Goal: Information Seeking & Learning: Learn about a topic

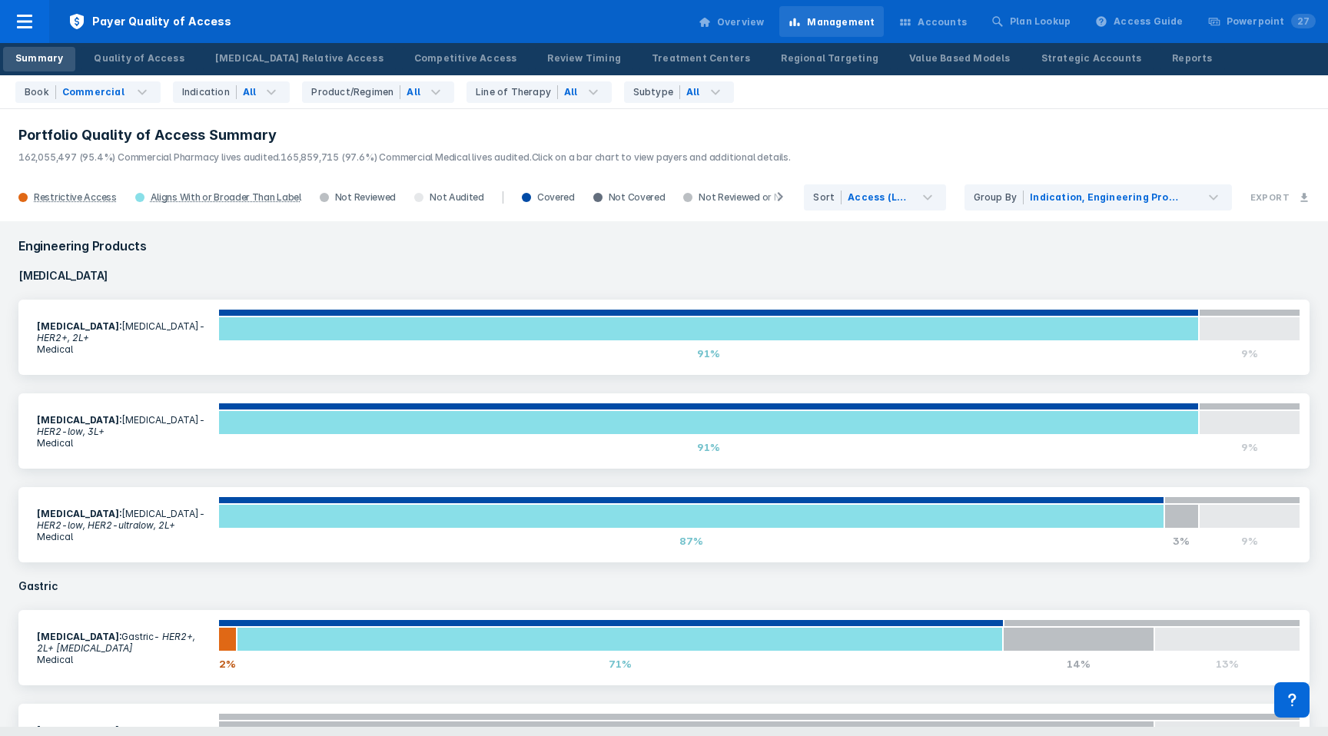
click at [951, 19] on div "Accounts" at bounding box center [942, 22] width 49 height 14
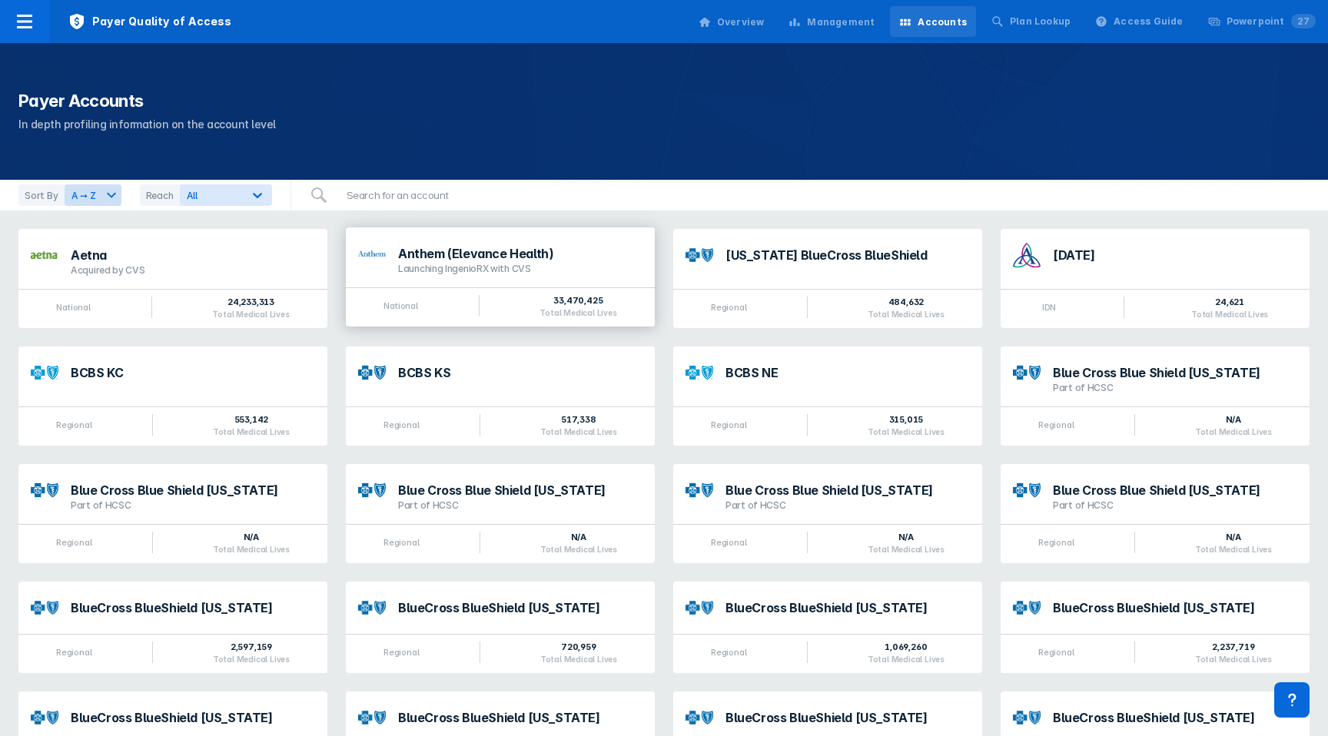
click at [439, 256] on div "Anthem (Elevance Health)" at bounding box center [520, 254] width 244 height 12
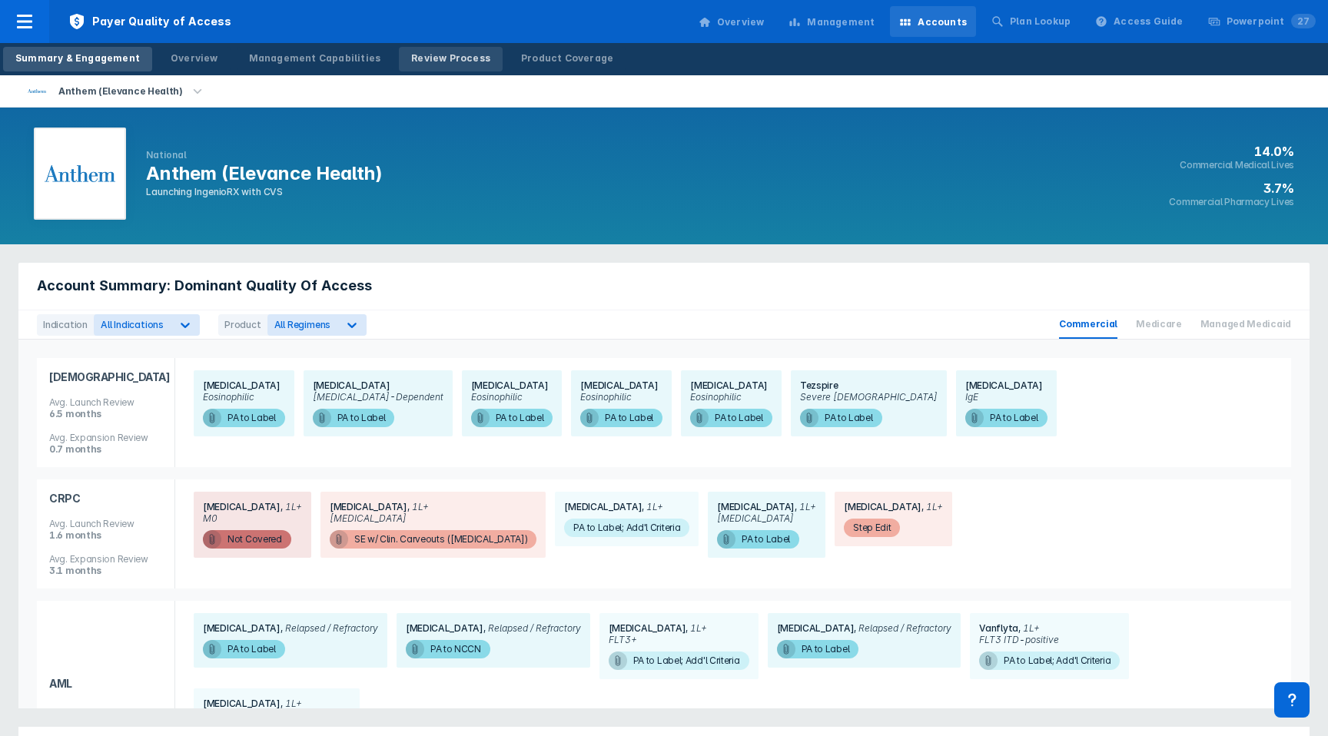
click at [421, 56] on div "Review Process" at bounding box center [450, 59] width 79 height 14
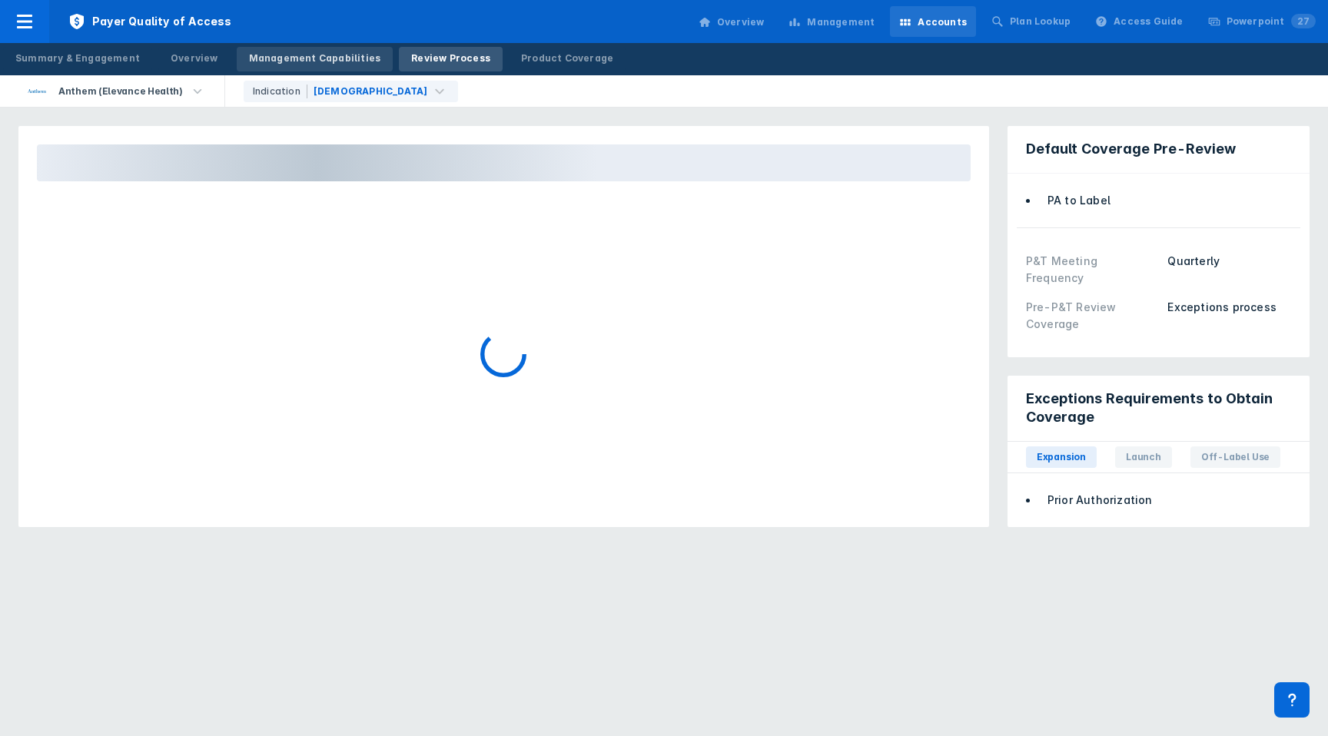
click at [260, 58] on div "Management Capabilities" at bounding box center [315, 59] width 132 height 14
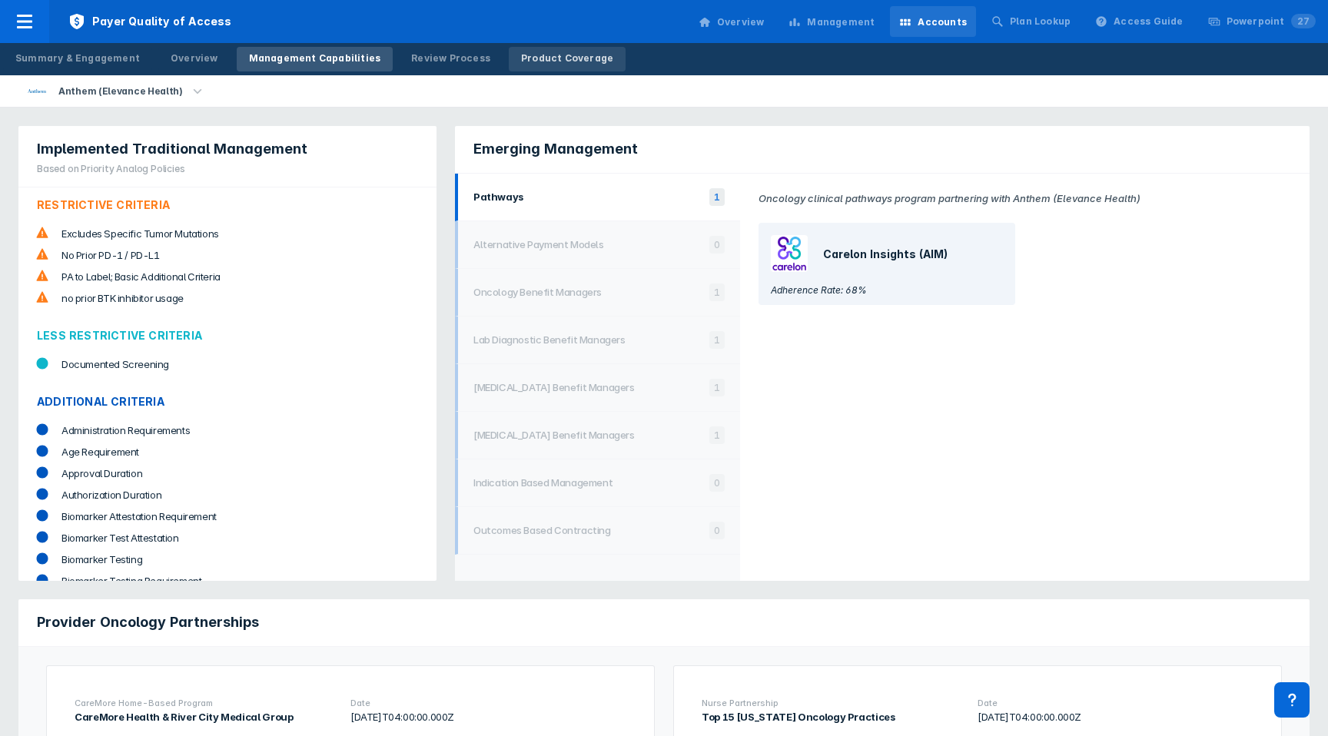
click at [534, 63] on div "Product Coverage" at bounding box center [567, 59] width 92 height 14
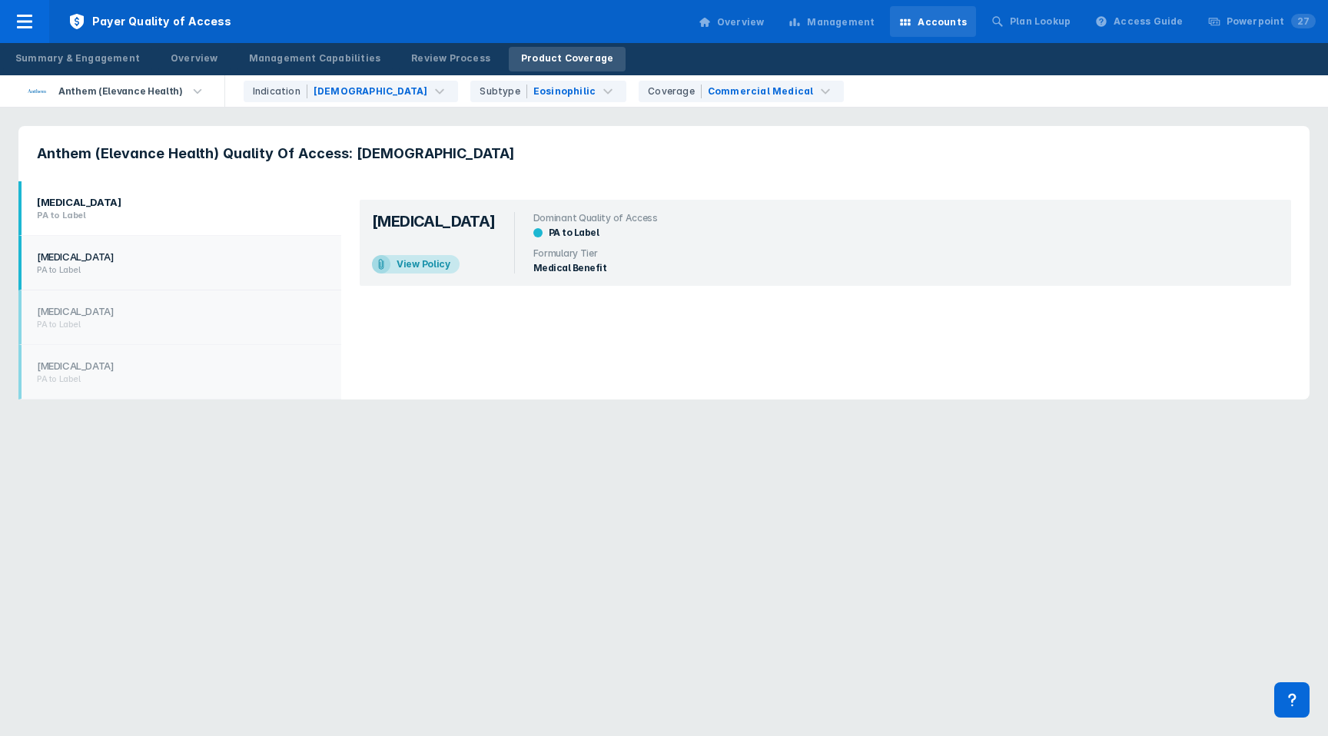
click at [125, 253] on h1 "[MEDICAL_DATA]" at bounding box center [177, 257] width 281 height 12
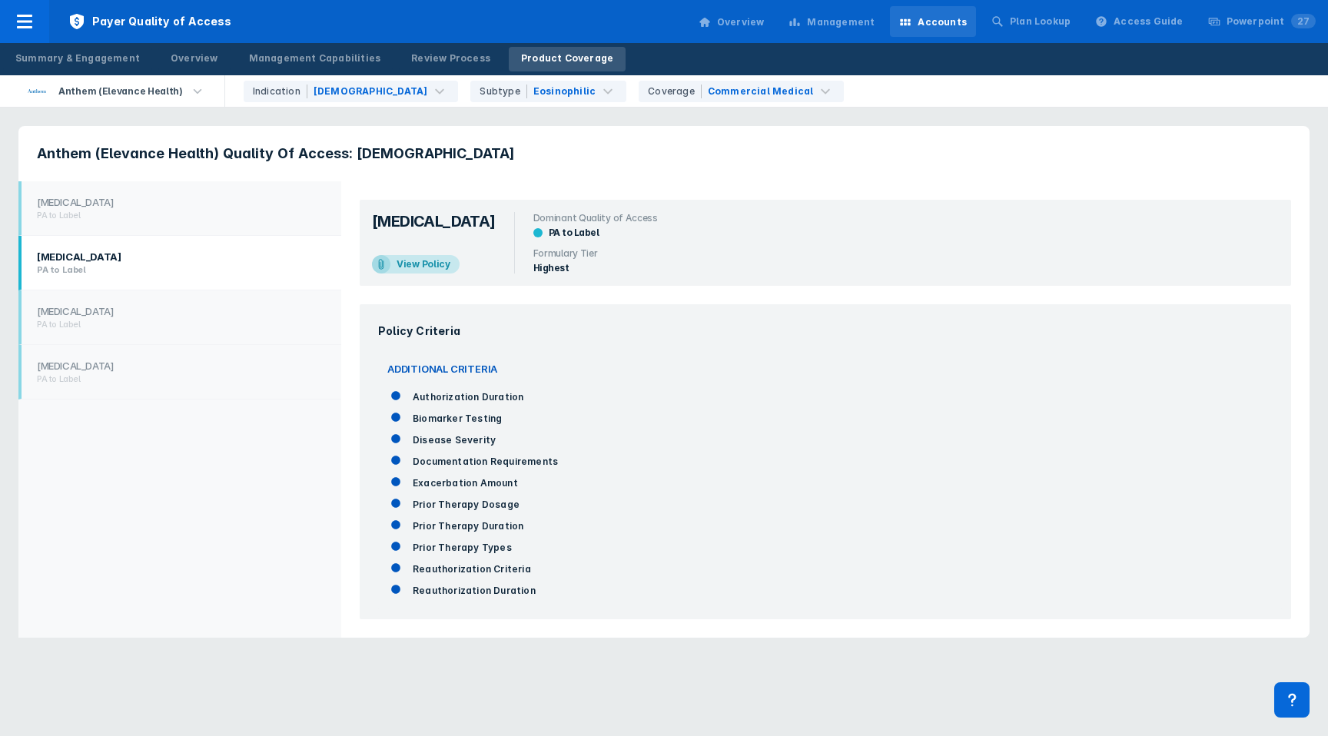
click at [850, 23] on div "Management" at bounding box center [841, 22] width 68 height 14
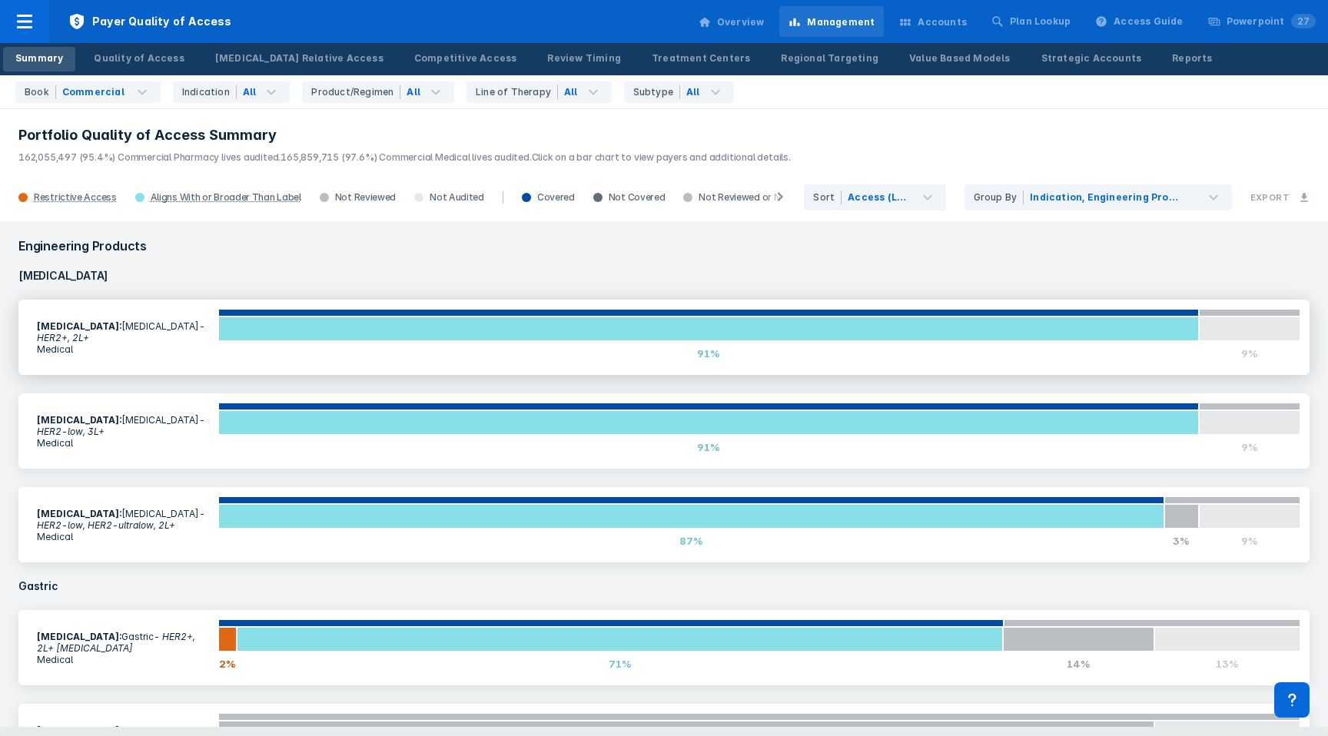
click at [136, 328] on section "[MEDICAL_DATA] : [MEDICAL_DATA] - HER2+, 2L+ Medical" at bounding box center [123, 337] width 191 height 53
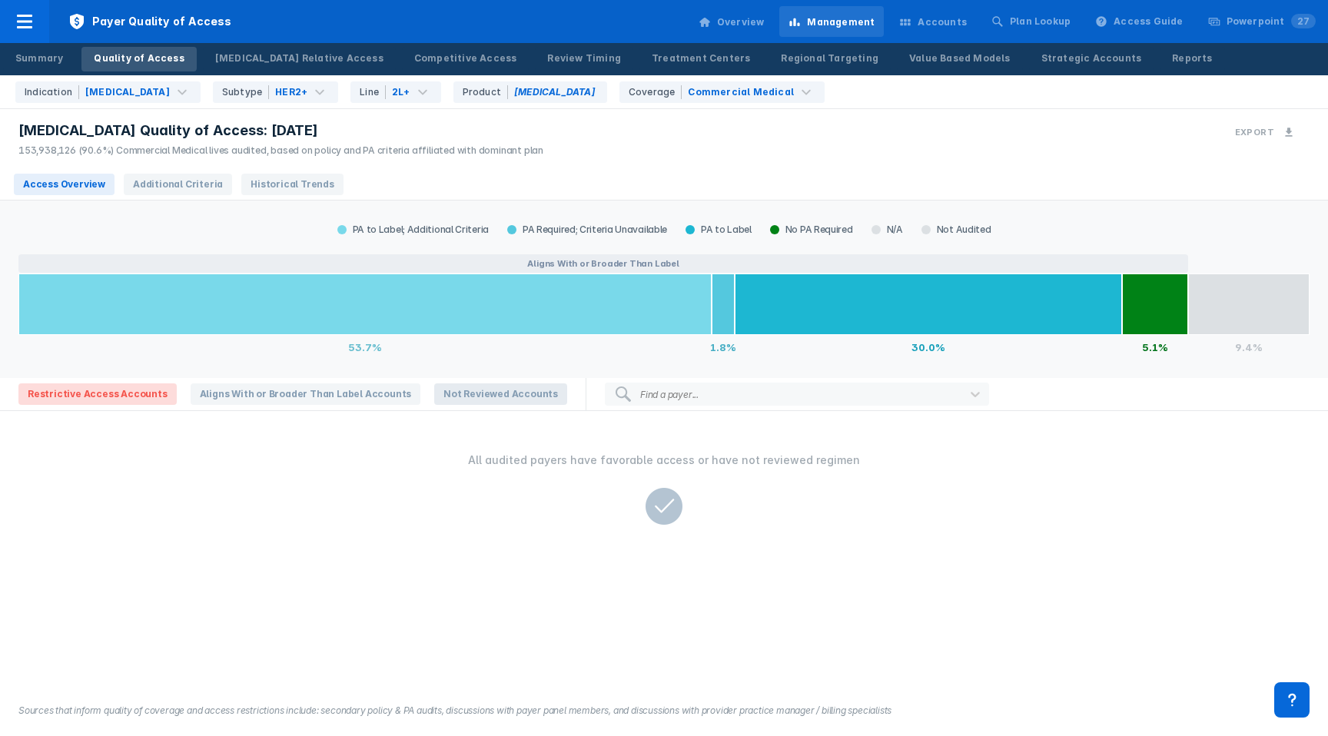
click at [446, 393] on span "Not Reviewed Accounts" at bounding box center [500, 395] width 133 height 22
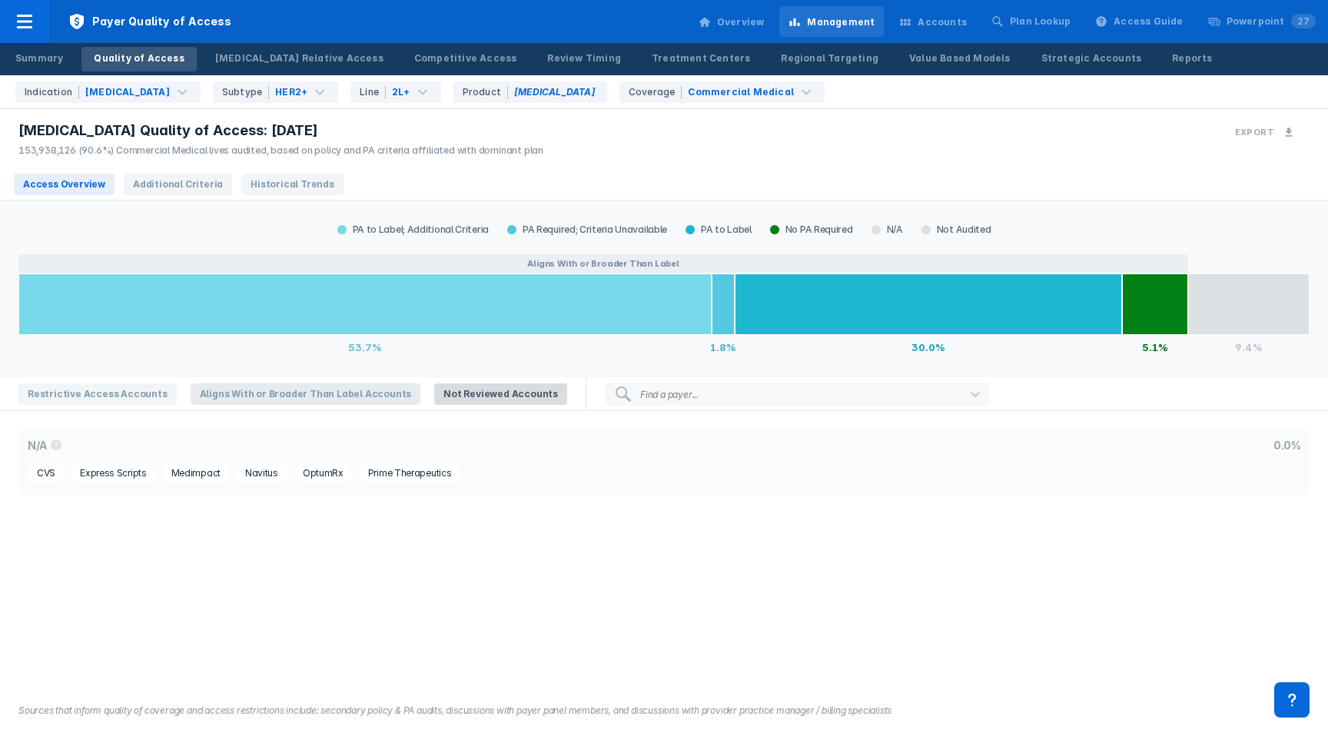
click at [299, 395] on span "Aligns With or Broader Than Label Accounts" at bounding box center [306, 395] width 231 height 22
